Goal: Information Seeking & Learning: Learn about a topic

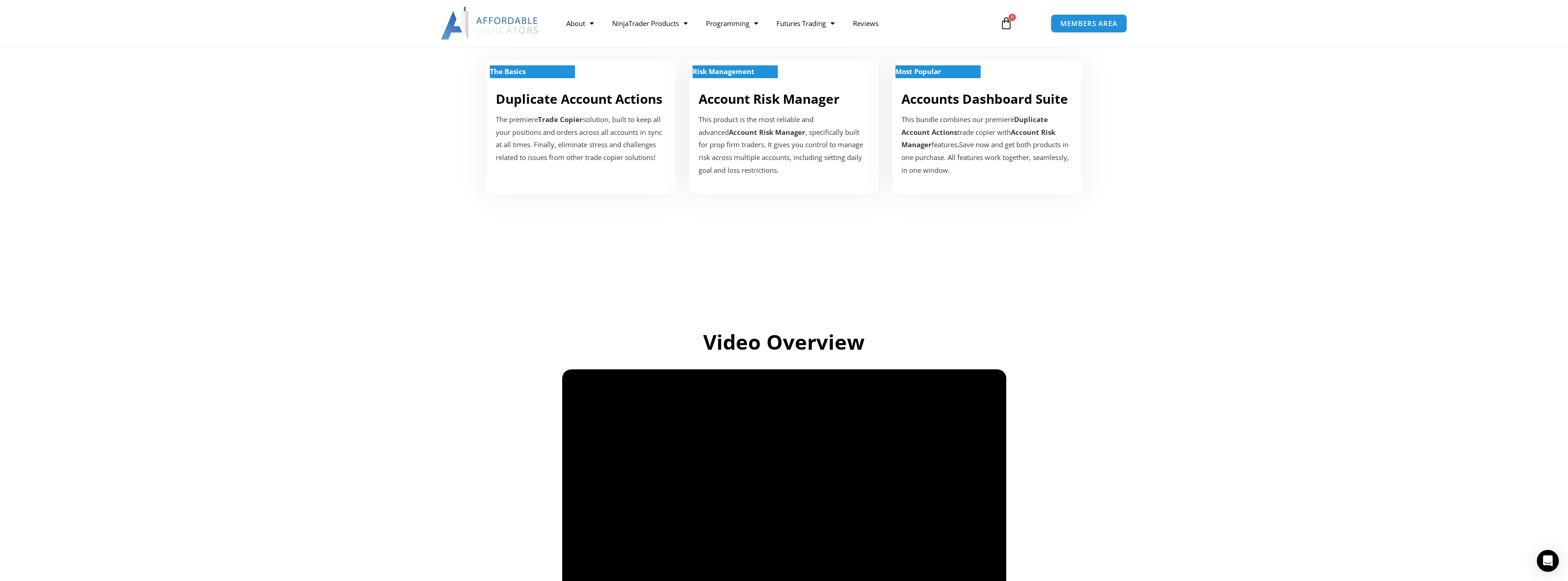
scroll to position [458, 0]
